Goal: Information Seeking & Learning: Learn about a topic

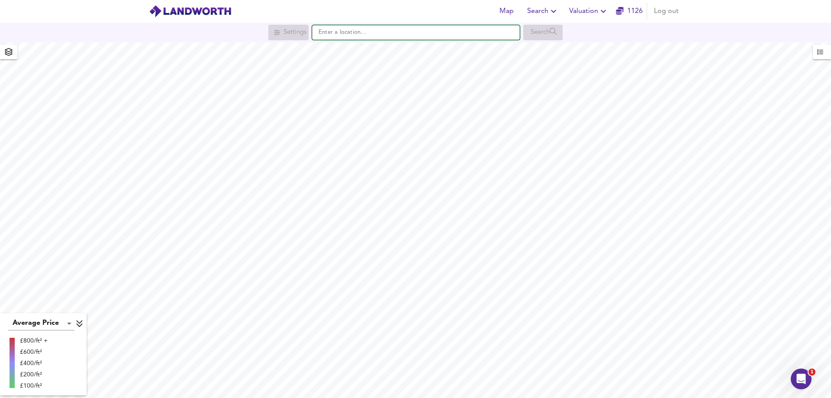
click at [402, 31] on input "text" at bounding box center [416, 32] width 208 height 15
paste input "CB11 4RY"
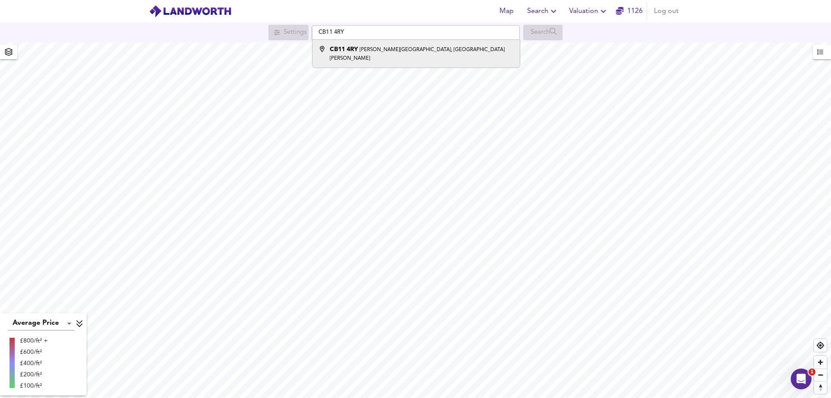
click at [389, 50] on small "[PERSON_NAME][GEOGRAPHIC_DATA], [GEOGRAPHIC_DATA][PERSON_NAME]" at bounding box center [417, 54] width 175 height 14
type input "[PERSON_NAME][STREET_ADDRESS][PERSON_NAME]"
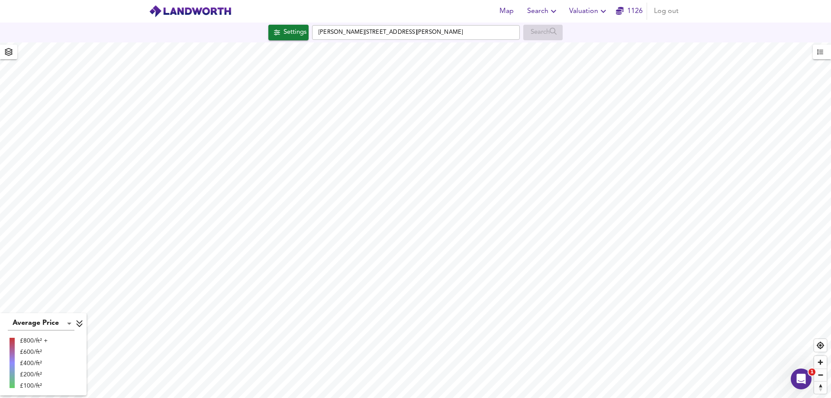
checkbox input "false"
checkbox input "true"
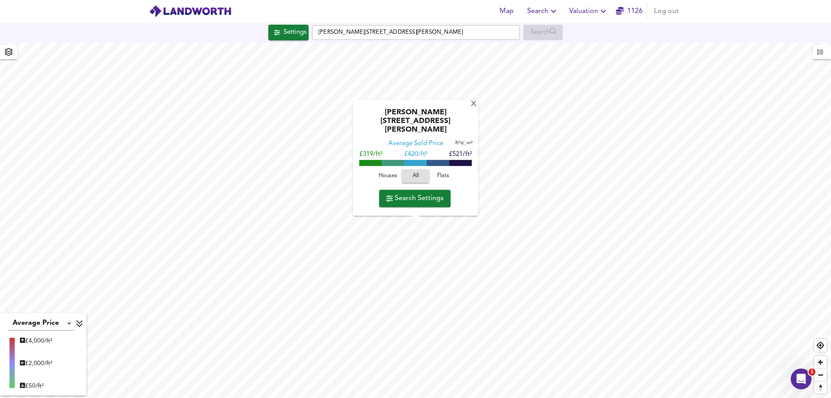
click at [378, 173] on span "Houses" at bounding box center [387, 176] width 23 height 10
click at [432, 177] on span "Flats" at bounding box center [442, 176] width 23 height 10
click at [393, 176] on span "Houses" at bounding box center [387, 176] width 23 height 10
drag, startPoint x: 449, startPoint y: 157, endPoint x: 474, endPoint y: 156, distance: 24.7
click at [474, 156] on div "[PERSON_NAME][GEOGRAPHIC_DATA], [GEOGRAPHIC_DATA][PERSON_NAME] 4RY Average Sold…" at bounding box center [415, 158] width 125 height 116
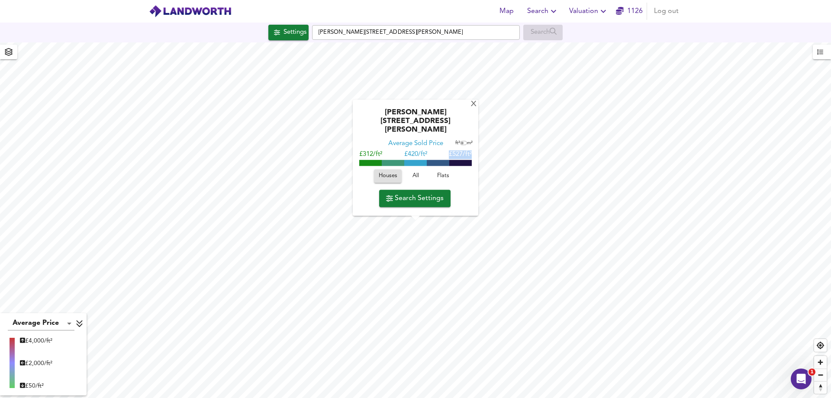
click at [470, 155] on span "£527/ft²" at bounding box center [460, 154] width 23 height 6
drag, startPoint x: 438, startPoint y: 154, endPoint x: 448, endPoint y: 154, distance: 10.4
click at [448, 154] on div "£312/ft² £ 420/ft² £527/ft²" at bounding box center [415, 155] width 113 height 9
